Goal: Task Accomplishment & Management: Manage account settings

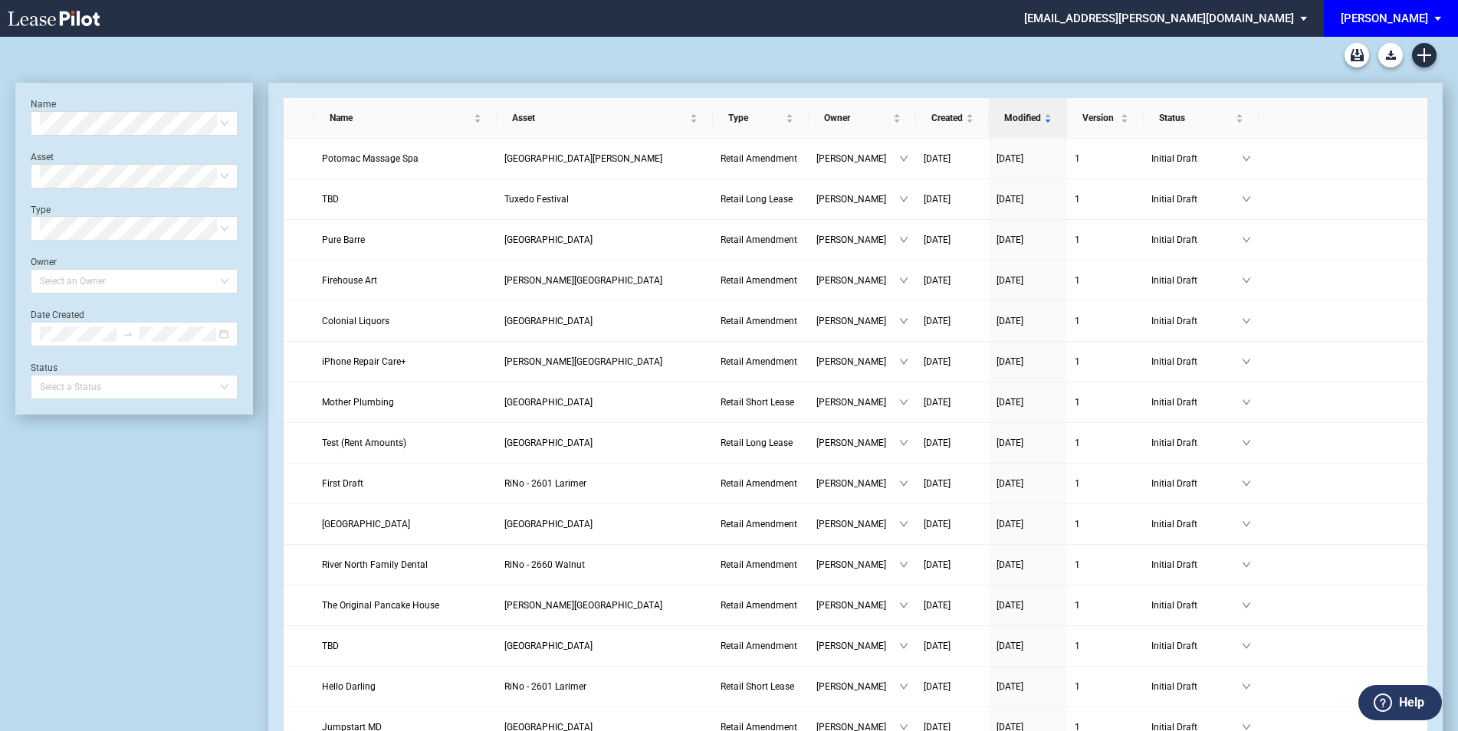
click at [1431, 25] on span "EDENS: \aEDENS\a" at bounding box center [1440, 18] width 18 height 37
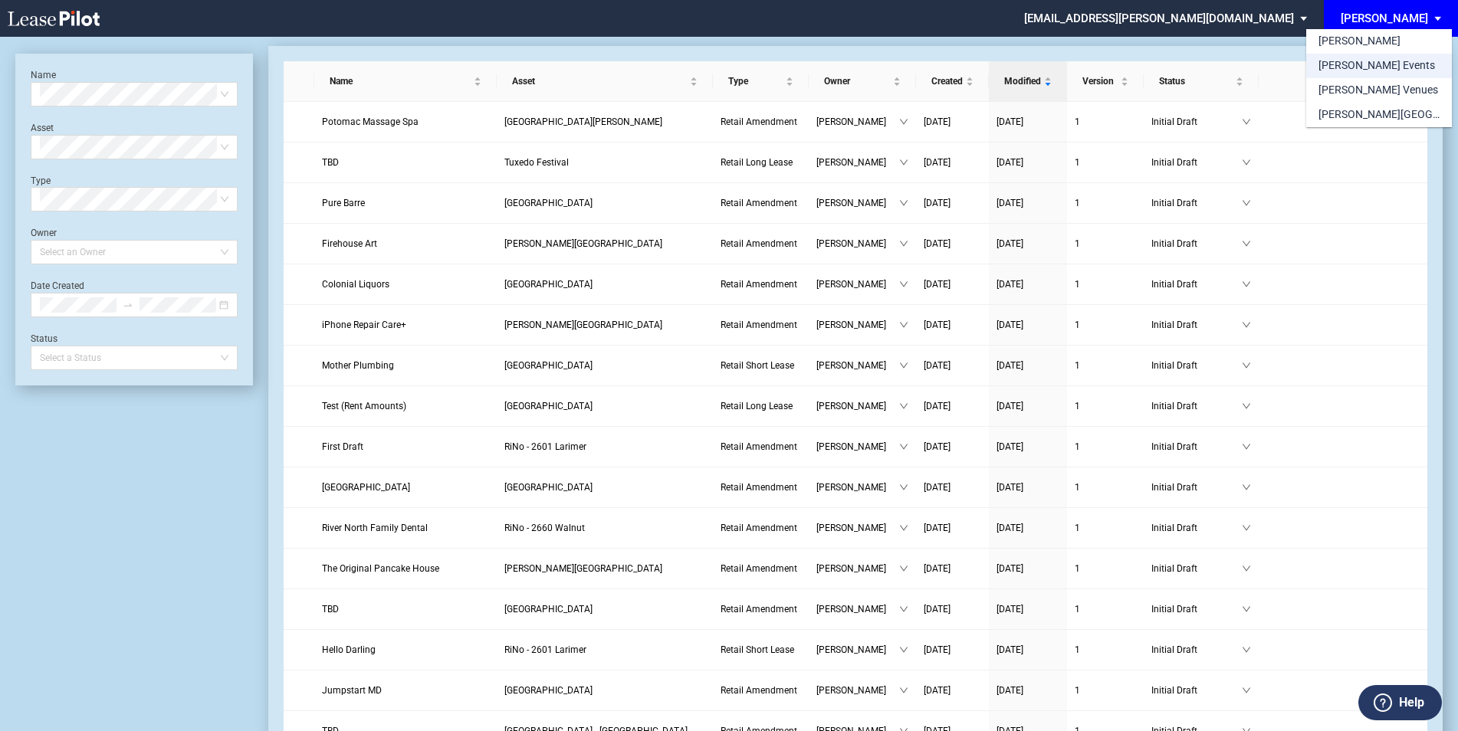
click at [1360, 69] on div "[PERSON_NAME] Events" at bounding box center [1376, 65] width 116 height 15
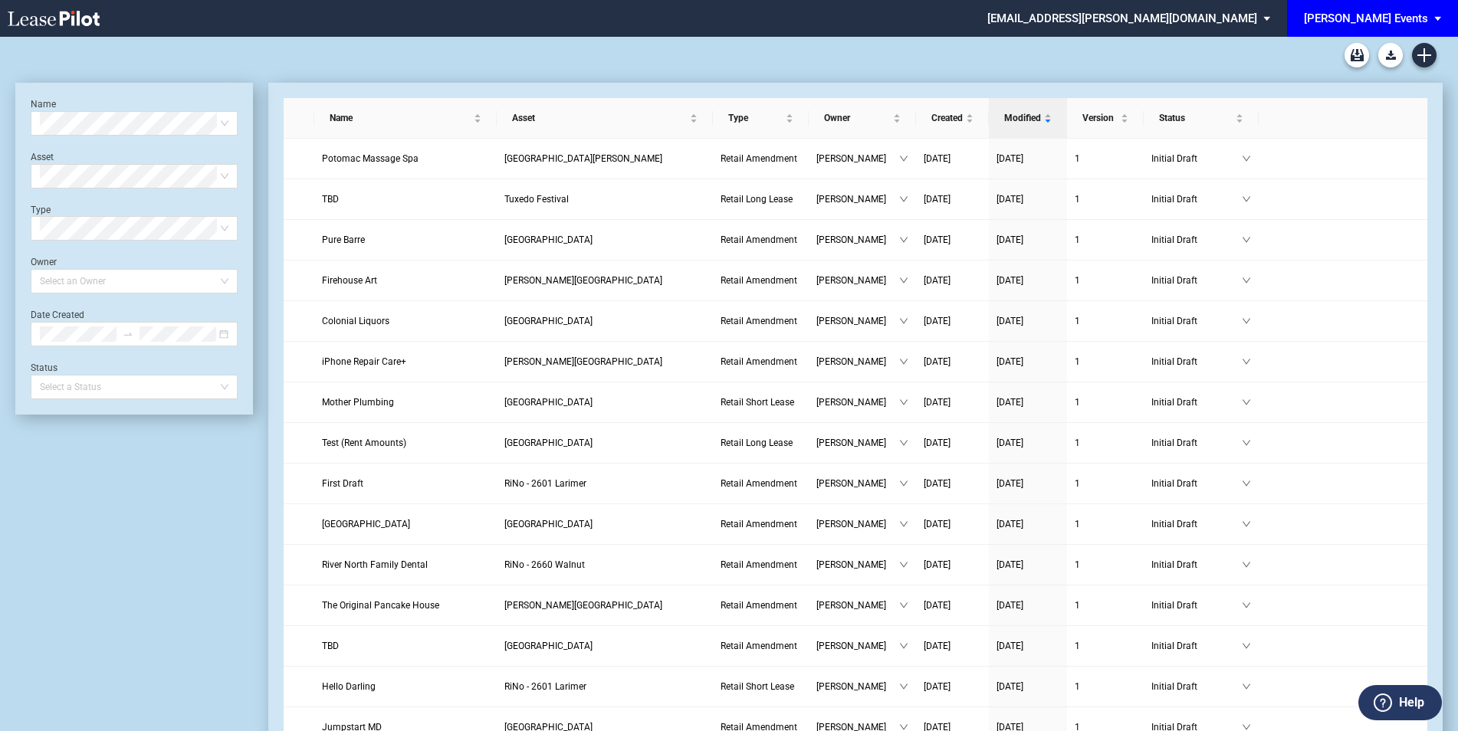
scroll to position [37, 0]
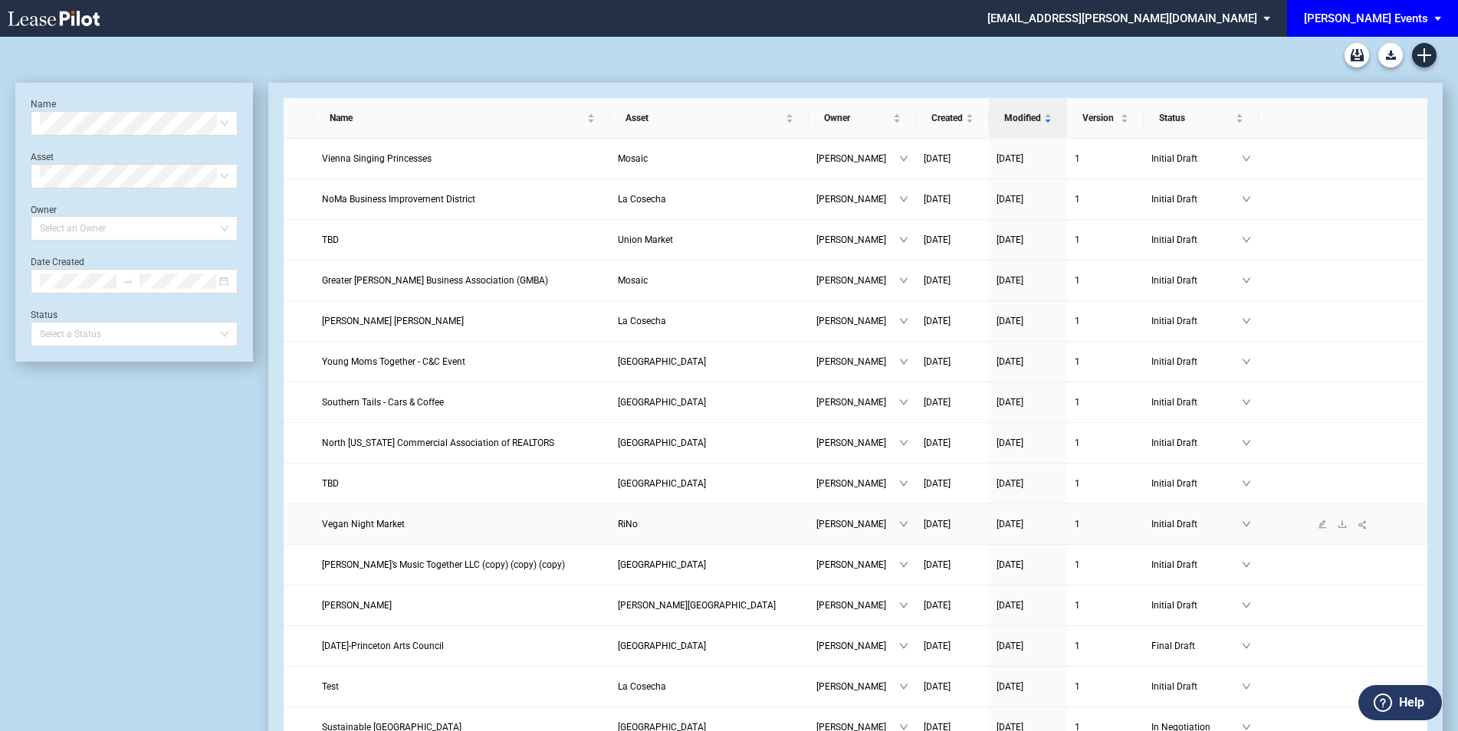
click at [394, 524] on span "Vegan Night Market" at bounding box center [363, 524] width 83 height 11
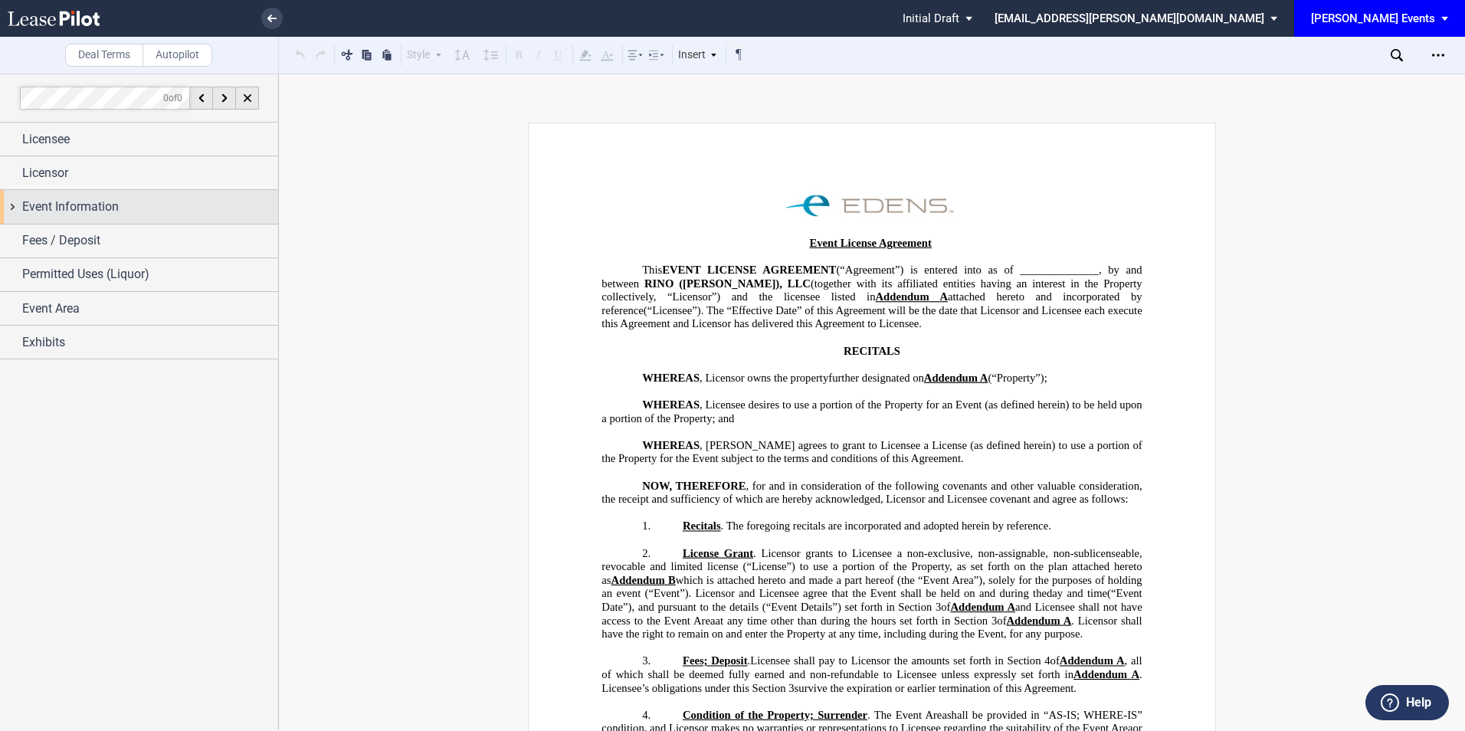
click at [96, 195] on div "Event Information" at bounding box center [139, 206] width 278 height 33
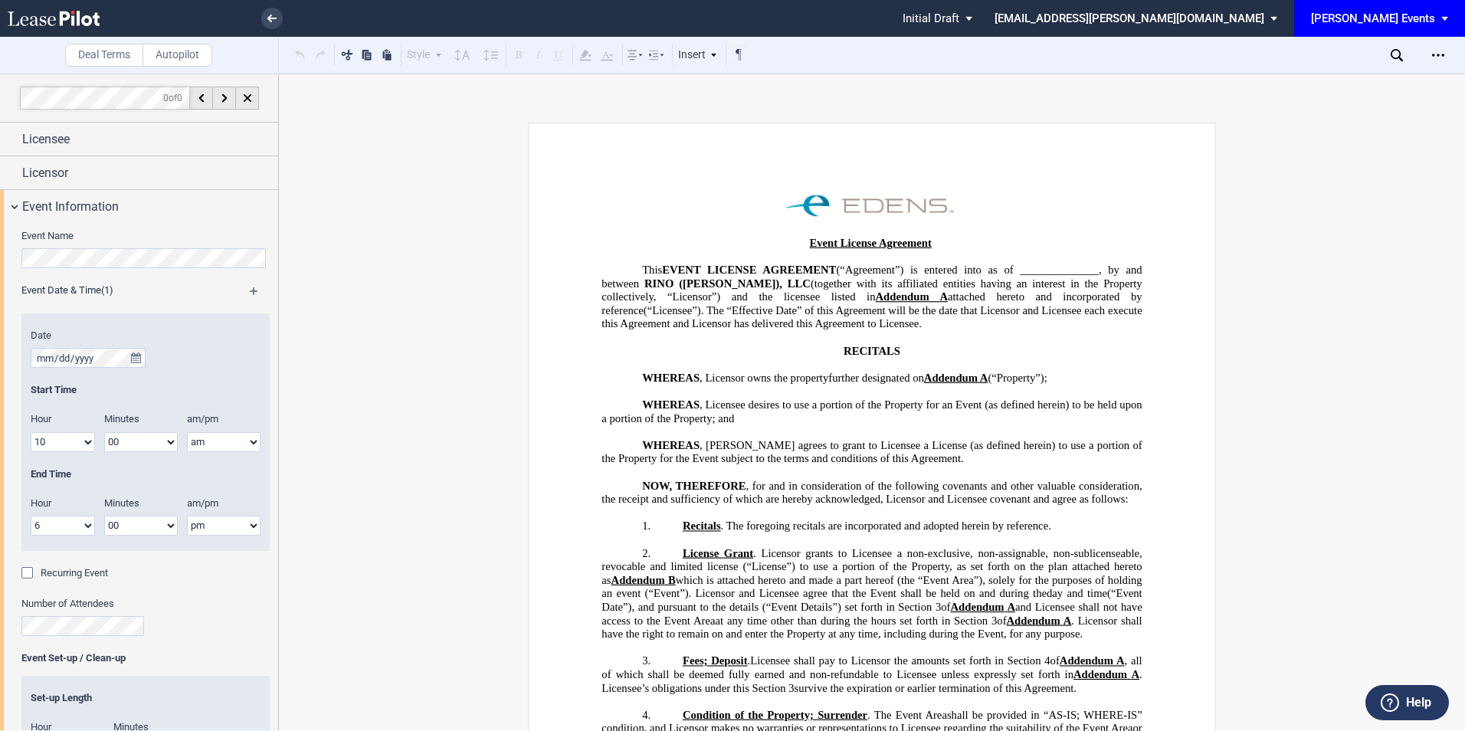
click at [253, 289] on md-icon at bounding box center [261, 296] width 22 height 18
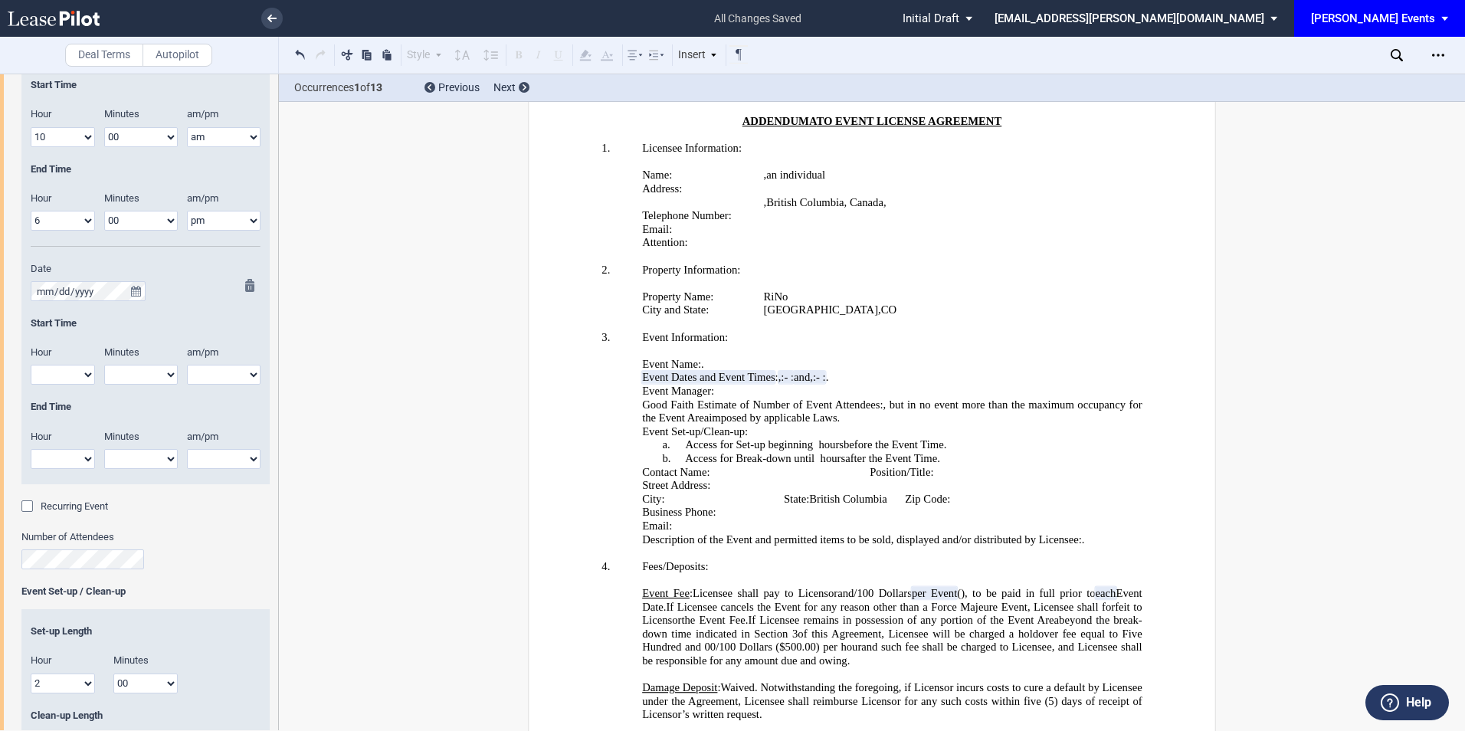
scroll to position [307, 0]
click at [246, 282] on md-icon at bounding box center [254, 286] width 18 height 18
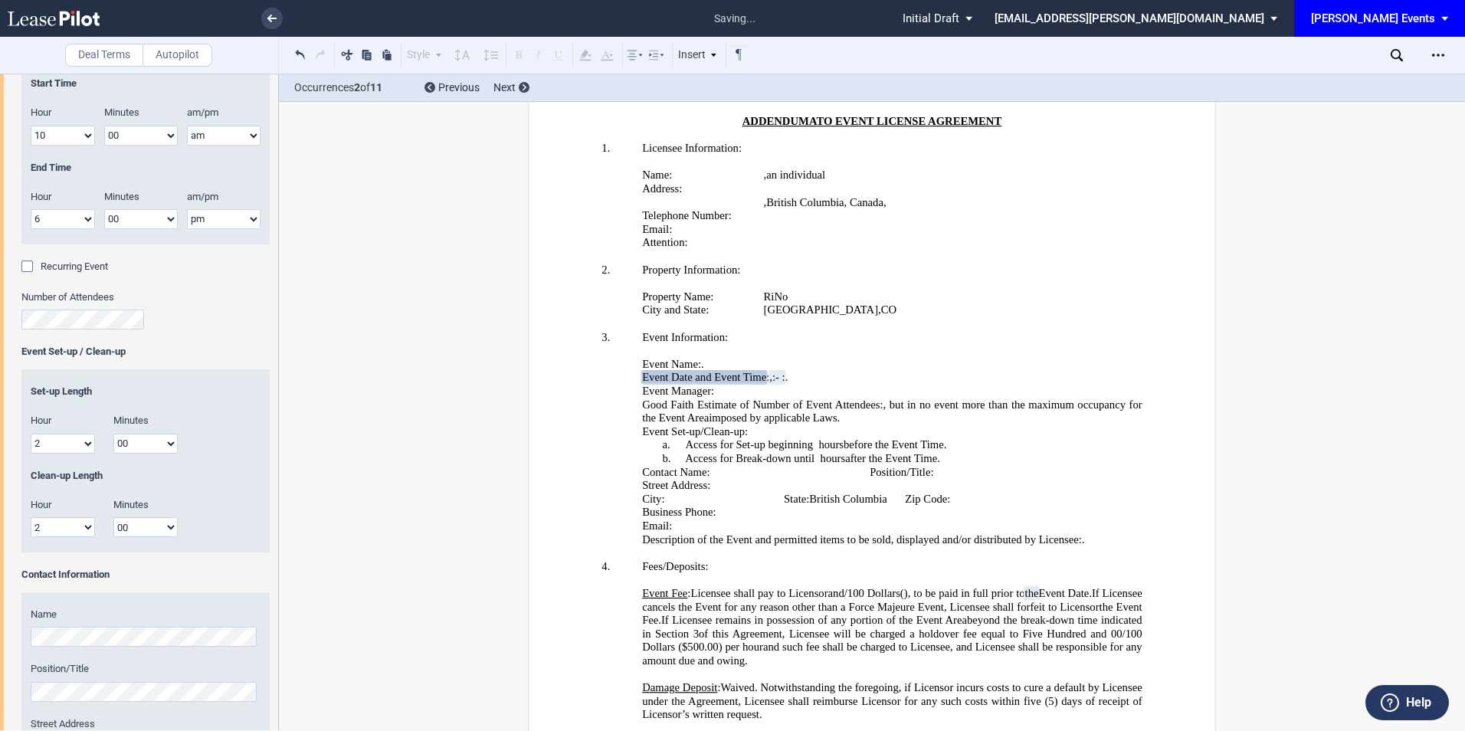
click at [28, 261] on div "Recurring Event" at bounding box center [28, 268] width 15 height 15
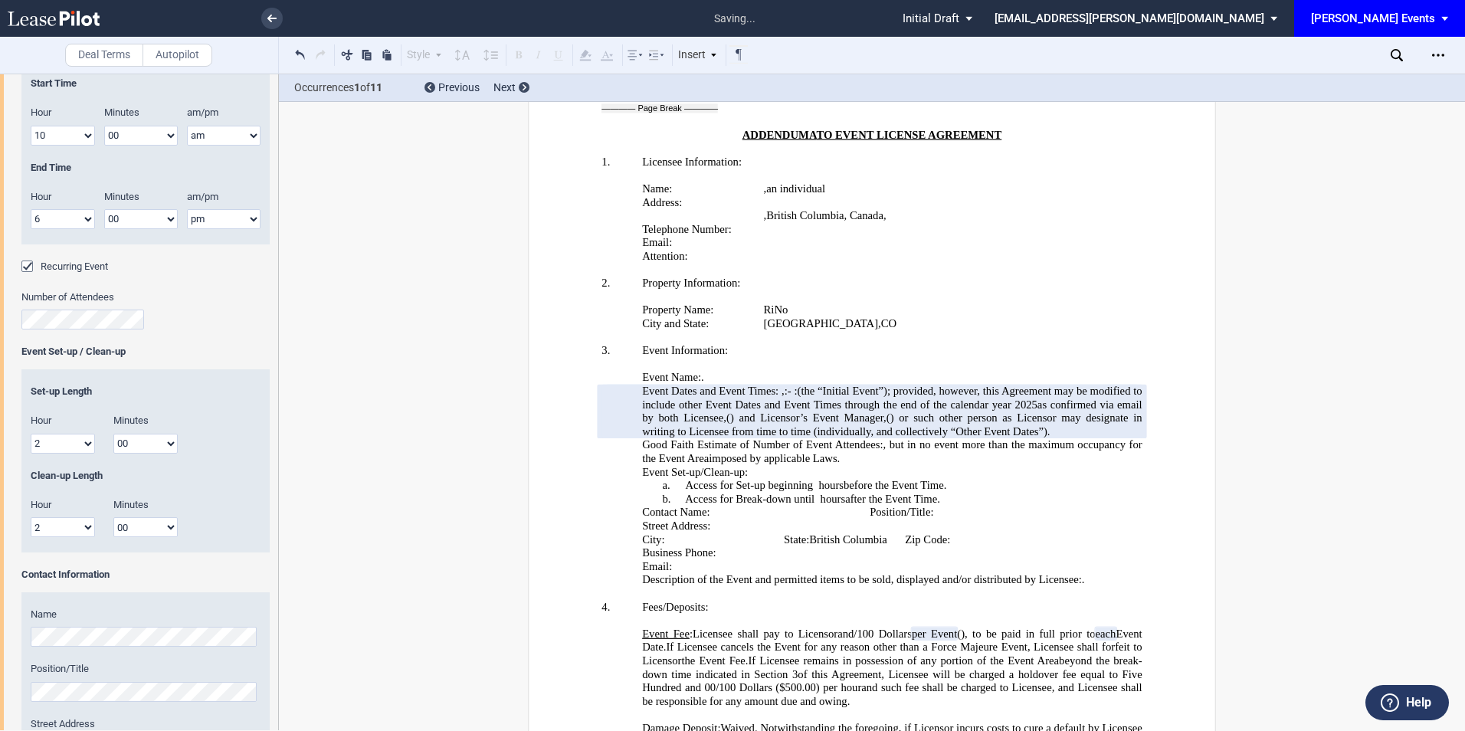
scroll to position [3079, 0]
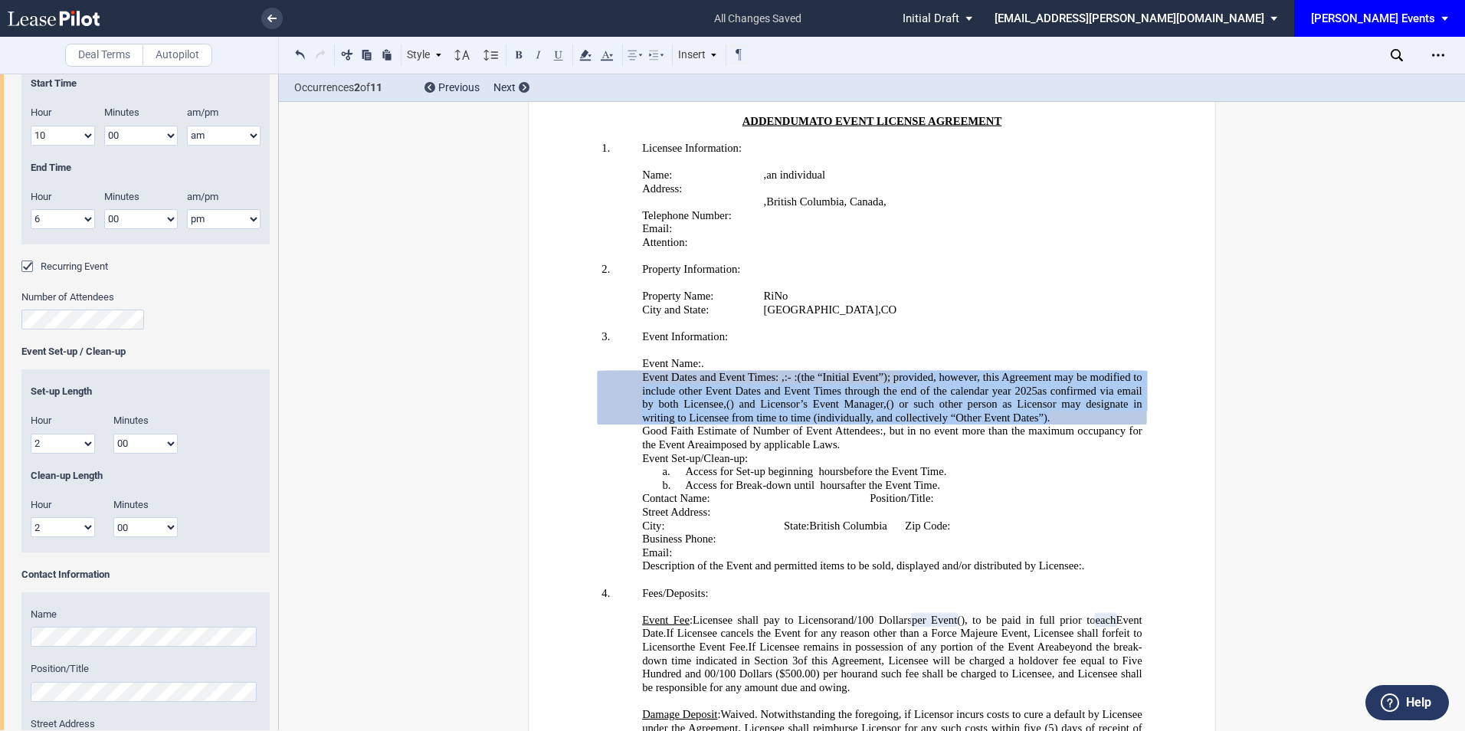
drag, startPoint x: 1051, startPoint y: 320, endPoint x: 1107, endPoint y: 376, distance: 79.7
click at [1107, 376] on p "Event Dates and Event Times: A date and time to be mutually agreed to by Licens…" at bounding box center [892, 398] width 500 height 54
drag, startPoint x: 1107, startPoint y: 376, endPoint x: 1031, endPoint y: 361, distance: 78.2
copy p "(the “Initial Event”); provided, however, this Agreement may be modified to inc…"
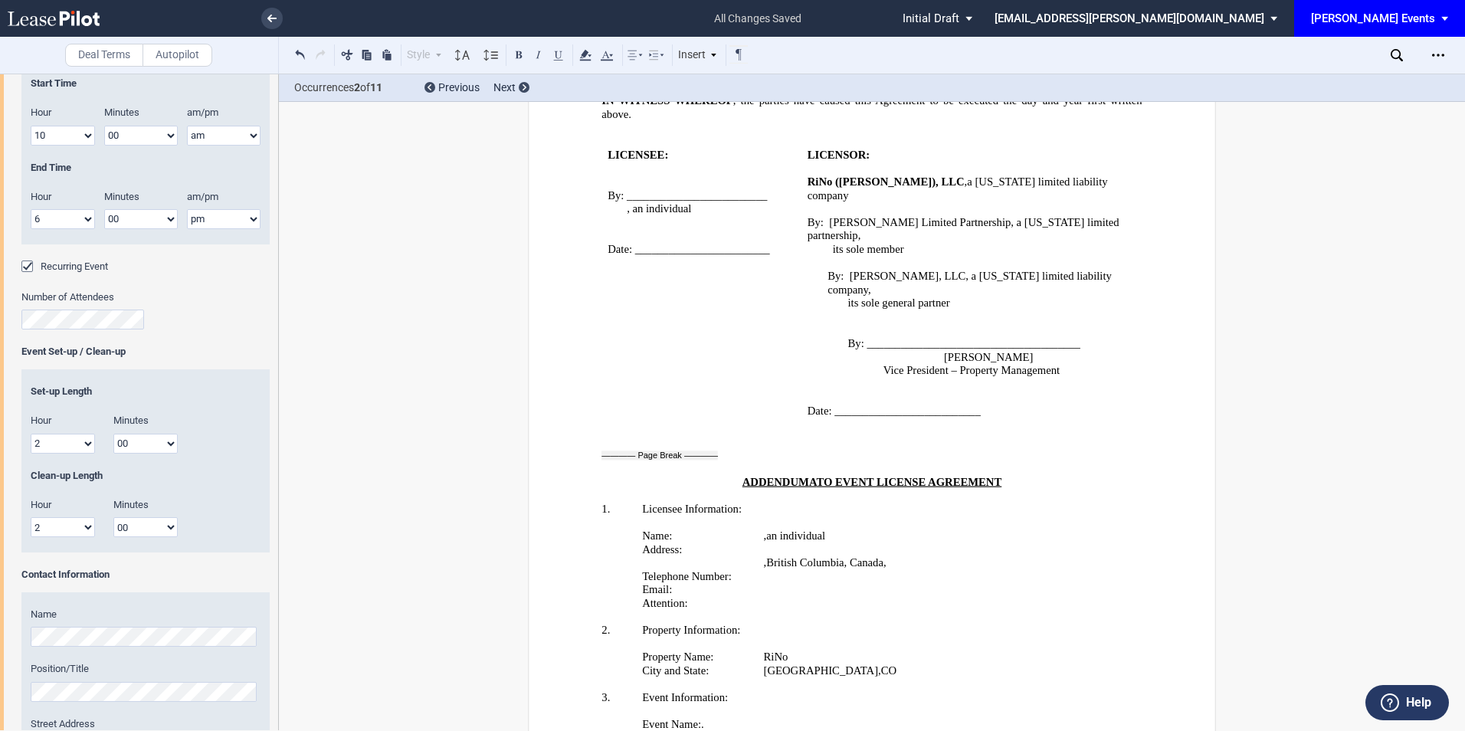
scroll to position [2861, 0]
